Goal: Communication & Community: Ask a question

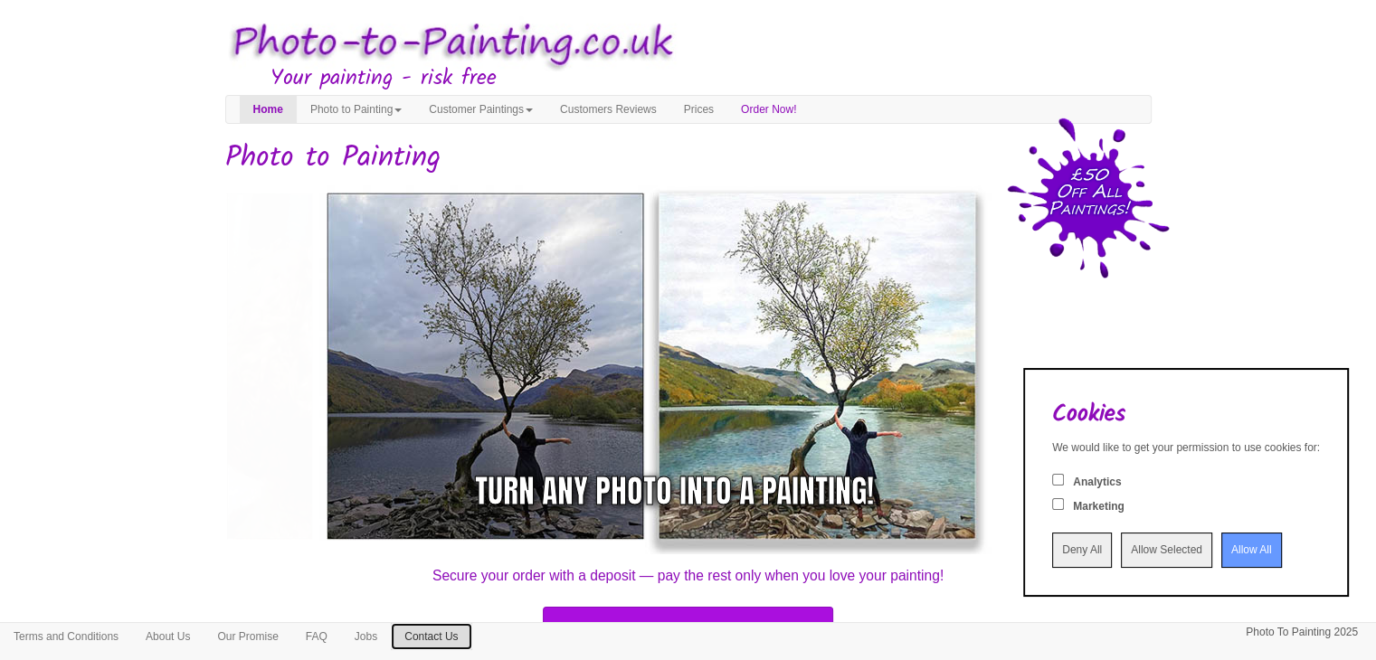
click at [450, 634] on link "Contact Us" at bounding box center [431, 636] width 81 height 27
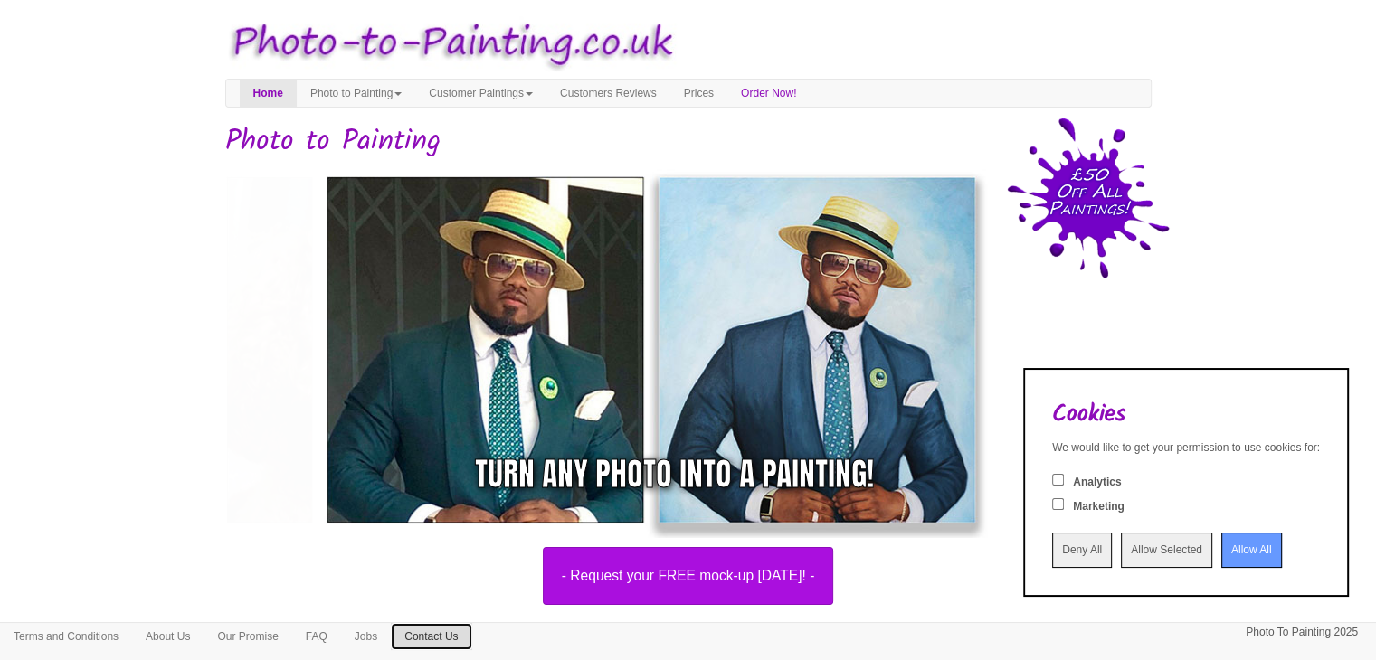
click at [464, 640] on link "Contact Us" at bounding box center [431, 636] width 81 height 27
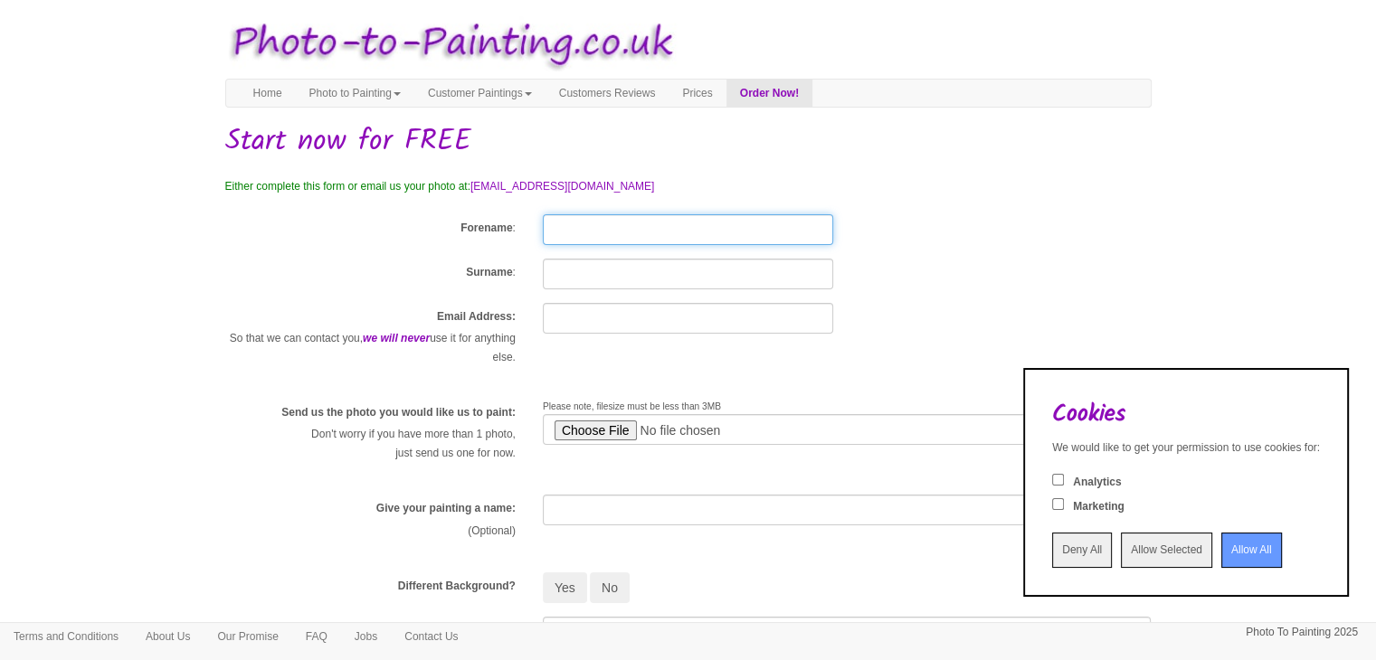
click at [572, 234] on input "Forename" at bounding box center [688, 229] width 290 height 31
type input "andrew"
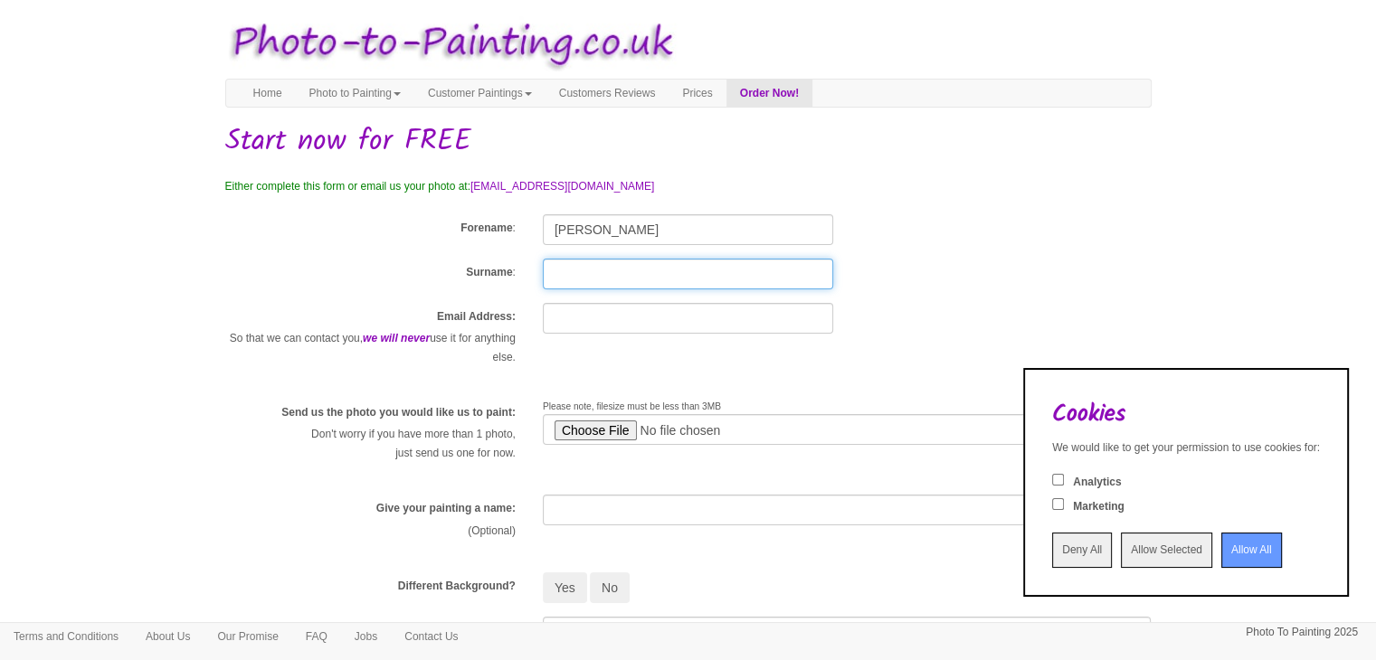
type input "henry"
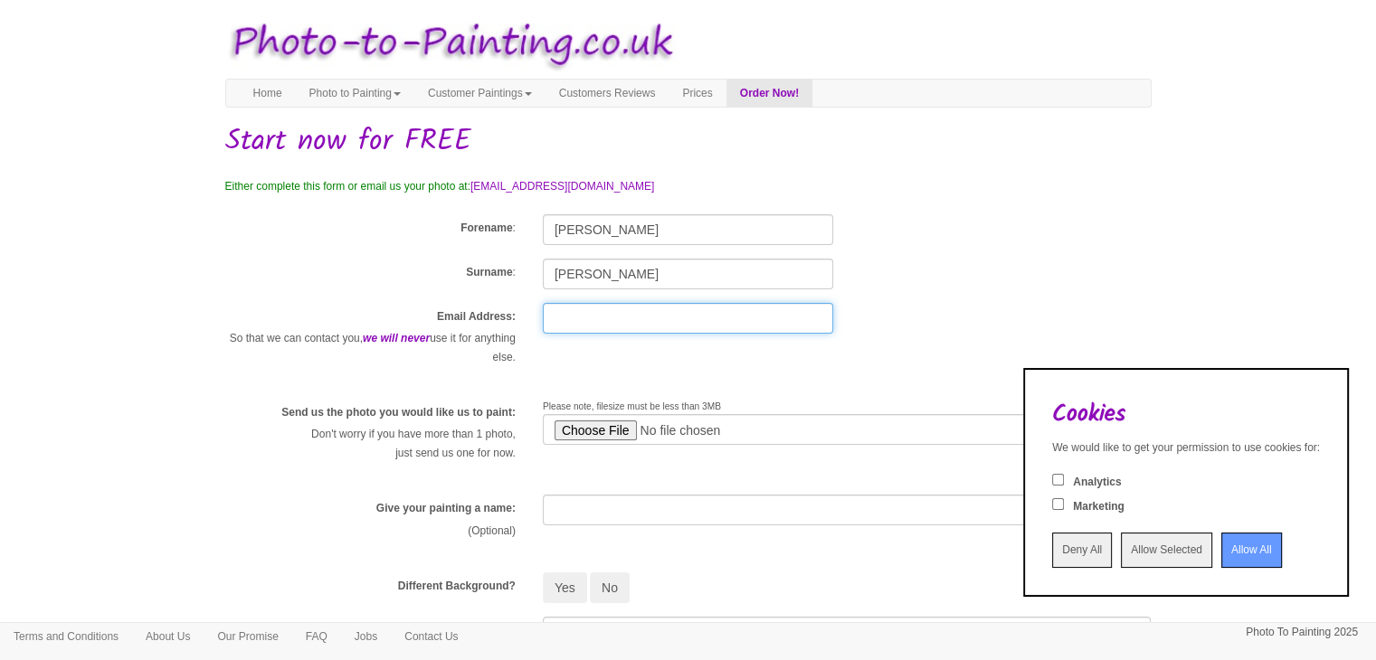
type input "Andrew@andrewhenry.co.uk"
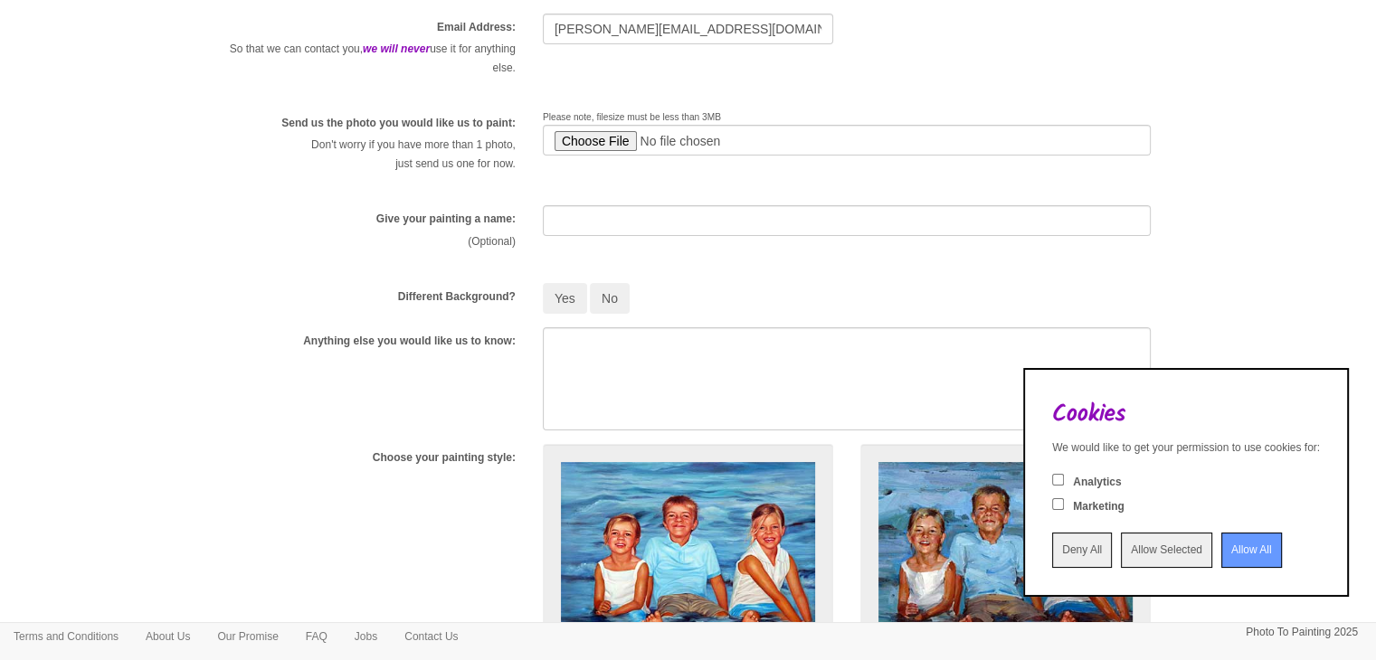
scroll to position [230, 0]
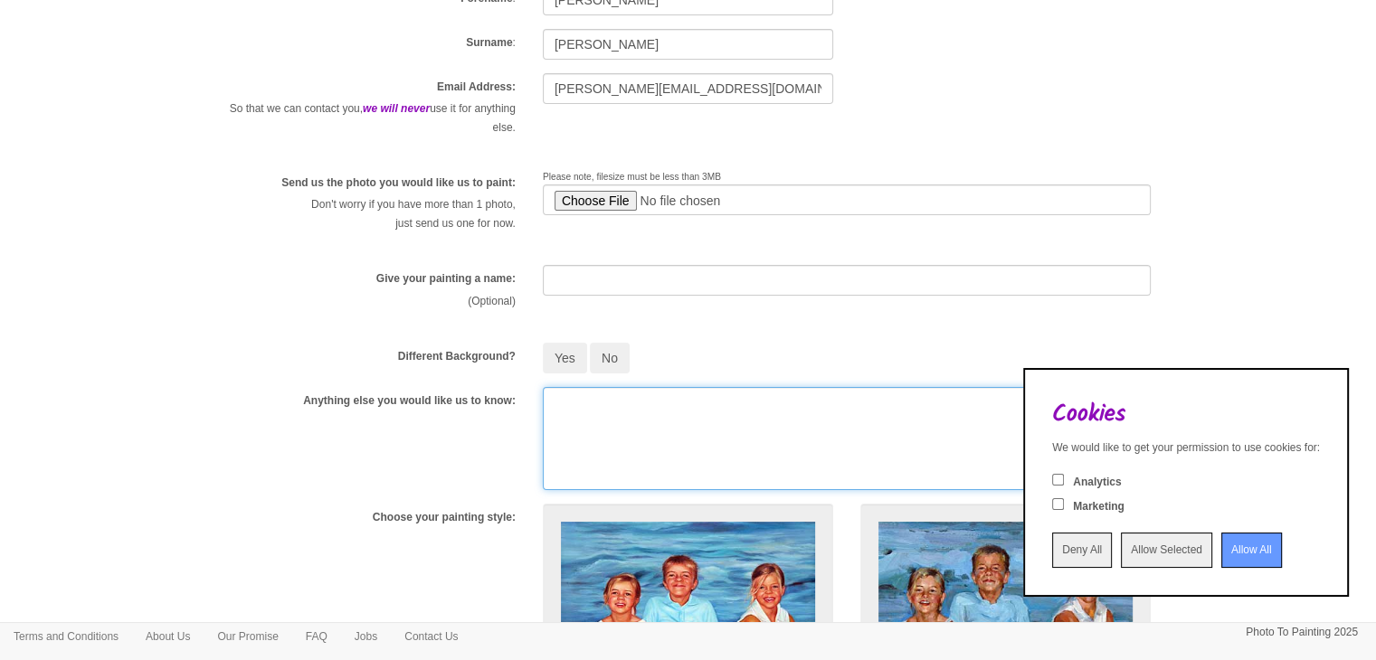
click at [604, 403] on textarea at bounding box center [847, 438] width 609 height 103
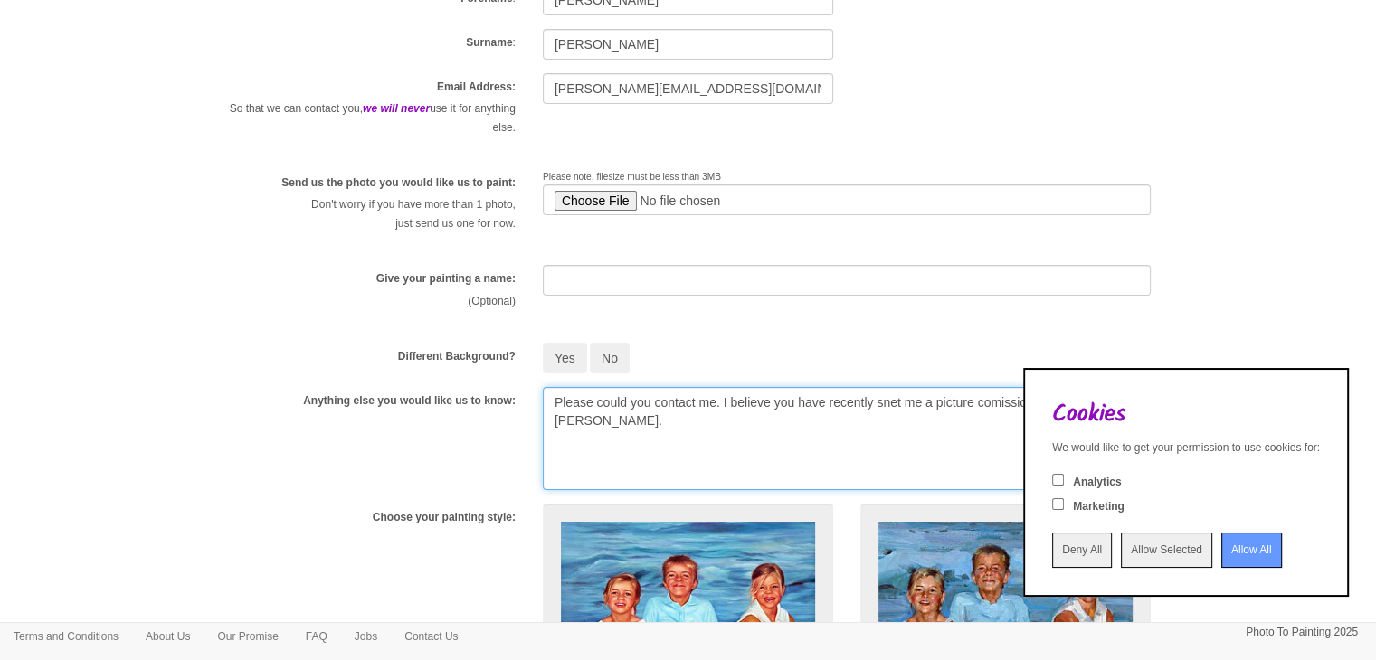
click at [930, 403] on textarea "Please could you contact me. I believe you have recently snet me a picture comi…" at bounding box center [847, 438] width 609 height 103
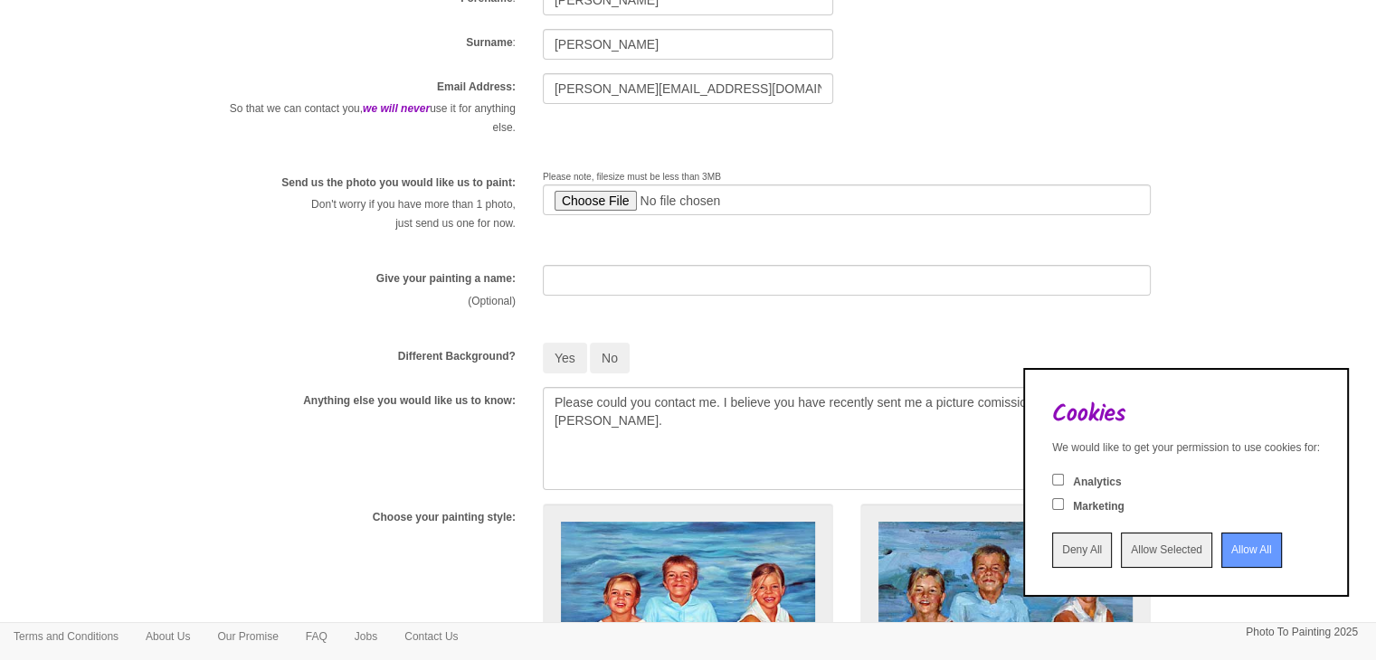
click at [1237, 551] on input "Allow All" at bounding box center [1251, 550] width 61 height 35
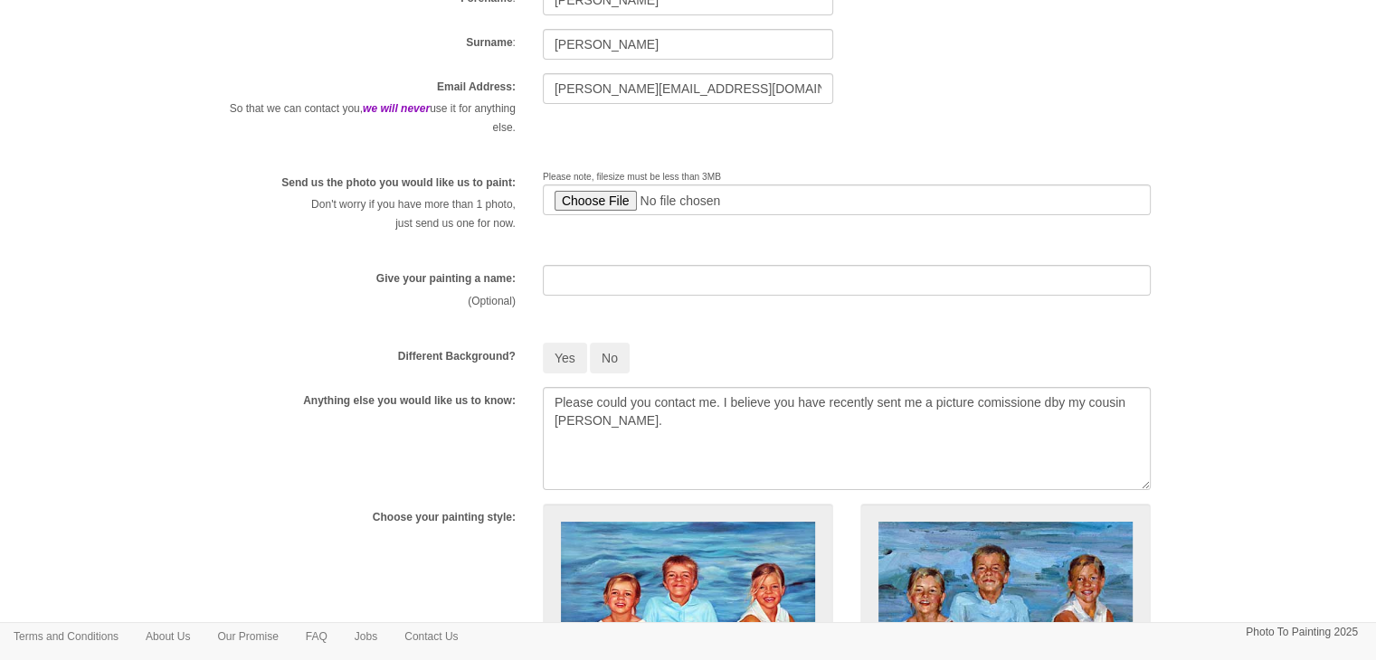
scroll to position [0, 0]
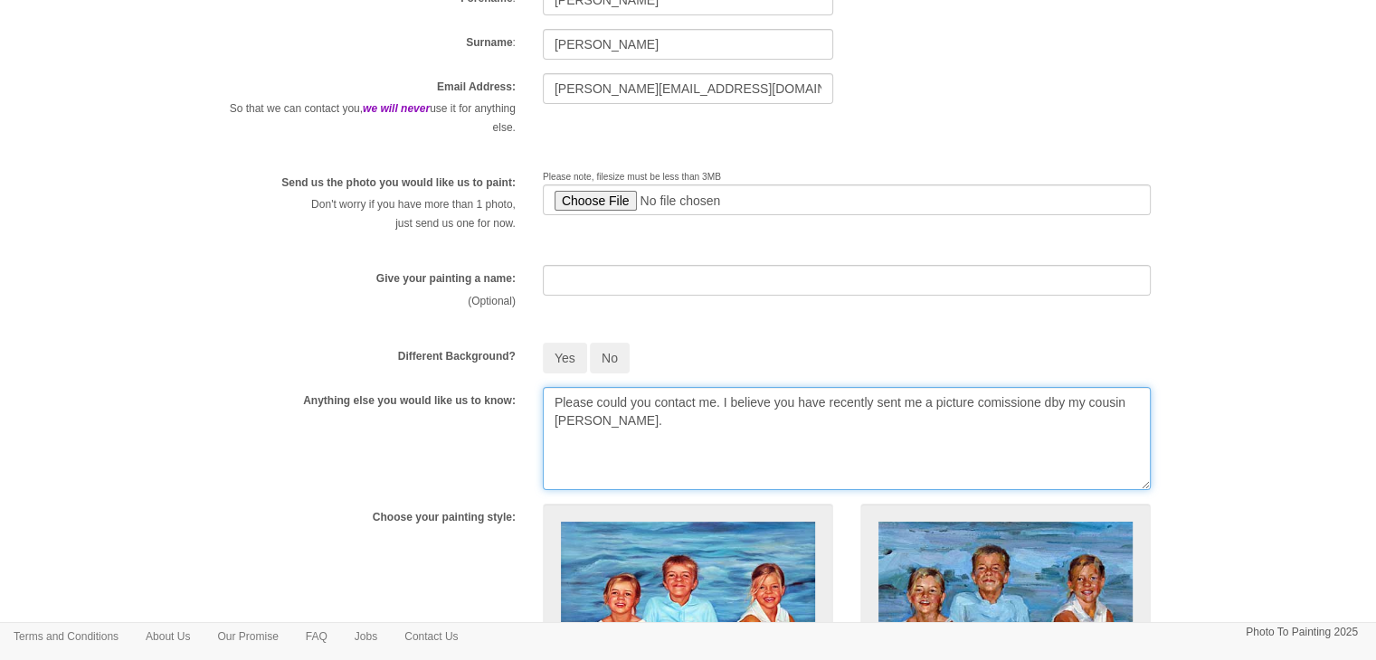
click at [1092, 405] on textarea "Please could you contact me. I believe you have recently sent me a picture comi…" at bounding box center [847, 438] width 609 height 103
click at [1108, 400] on textarea "Please could you contact me. I believe you have recently sent me a picture comi…" at bounding box center [847, 438] width 609 height 103
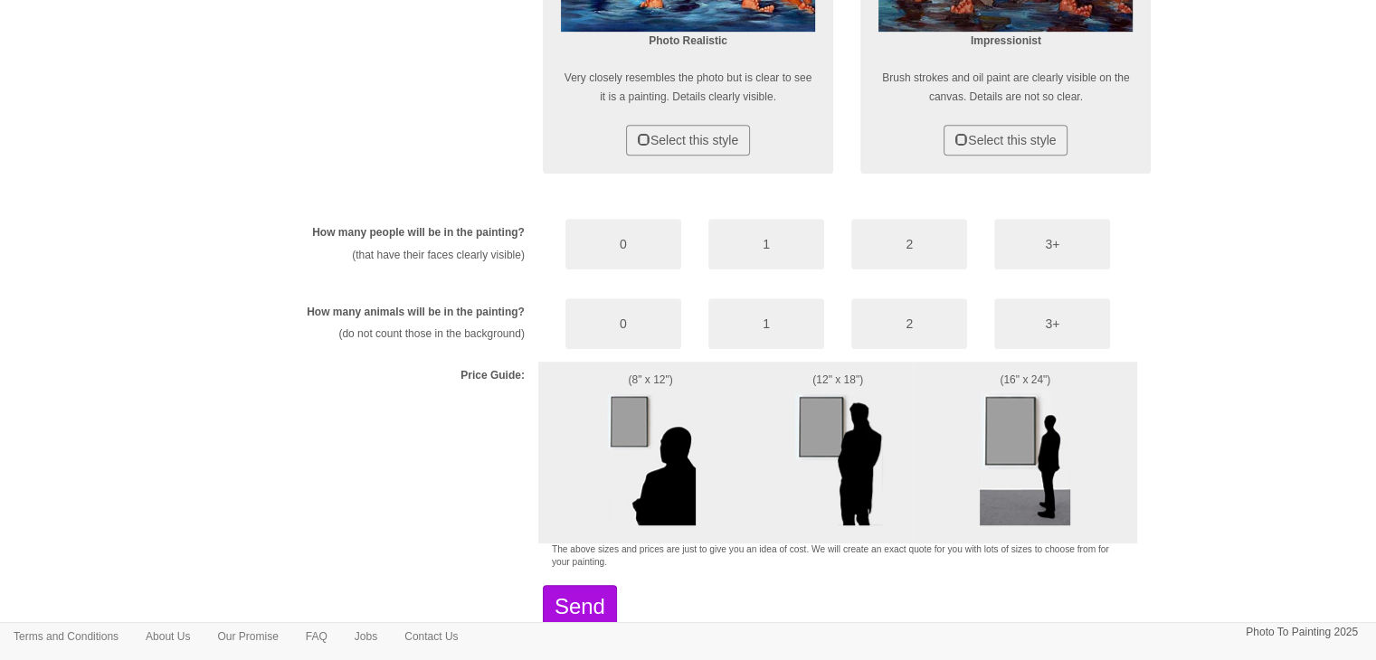
scroll to position [1020, 0]
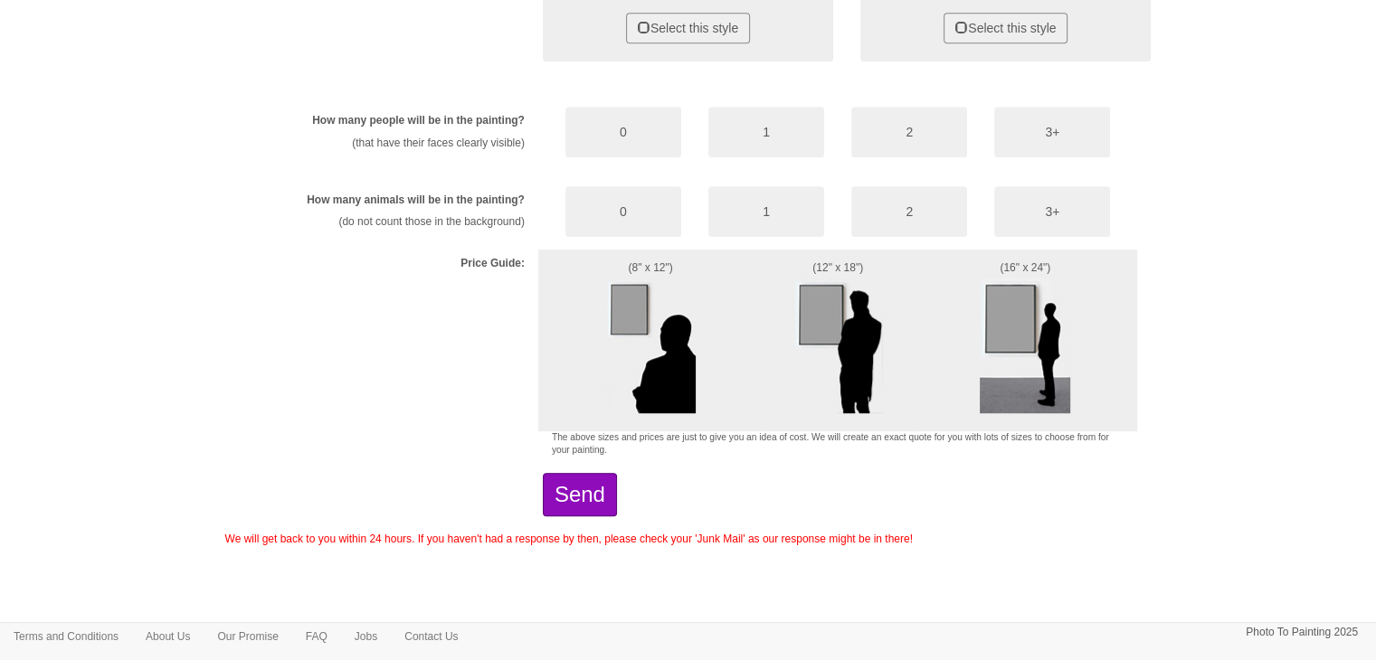
type textarea "Please could you contact me. I believe you have recently sent me a picture comm…"
click at [604, 496] on button "Send" at bounding box center [580, 494] width 74 height 43
